Goal: Task Accomplishment & Management: Manage account settings

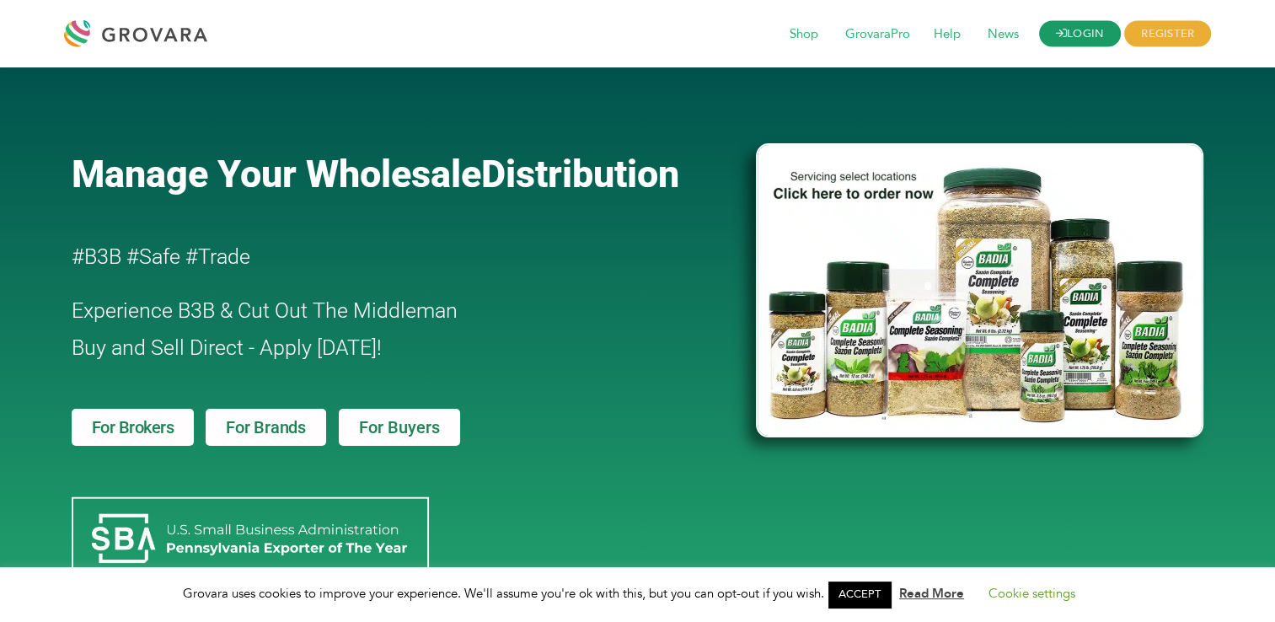
click at [1088, 35] on link "LOGIN" at bounding box center [1080, 34] width 83 height 26
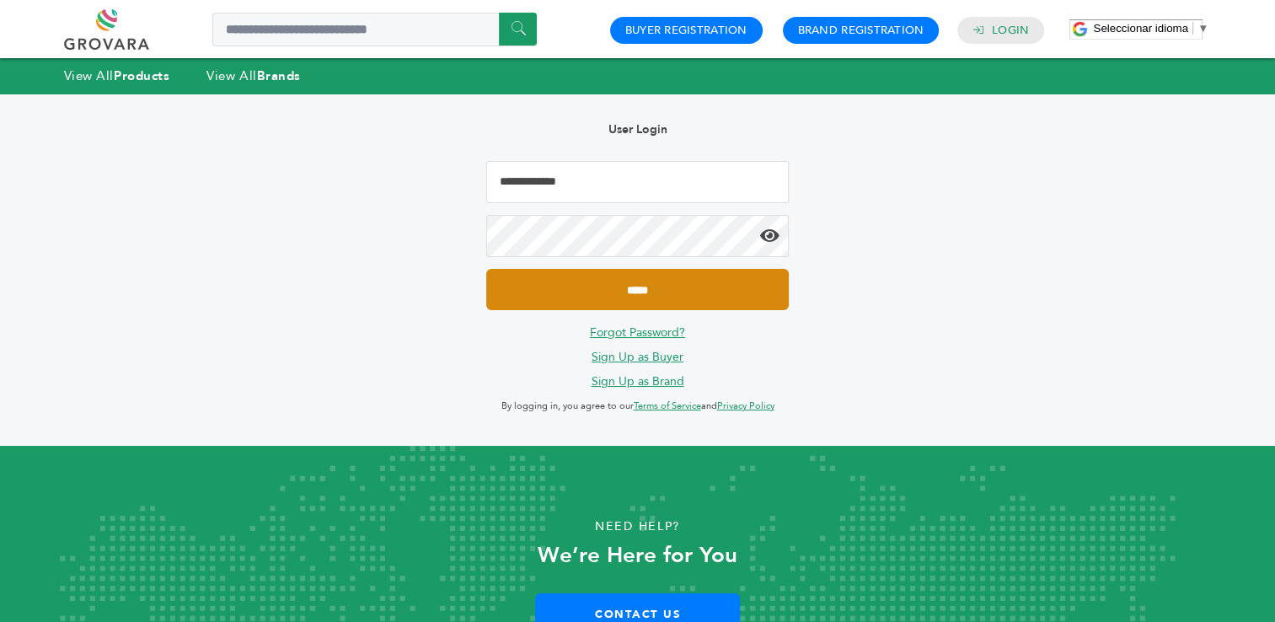
type input "**********"
click at [637, 289] on input "*****" at bounding box center [637, 289] width 302 height 41
